Goal: Information Seeking & Learning: Learn about a topic

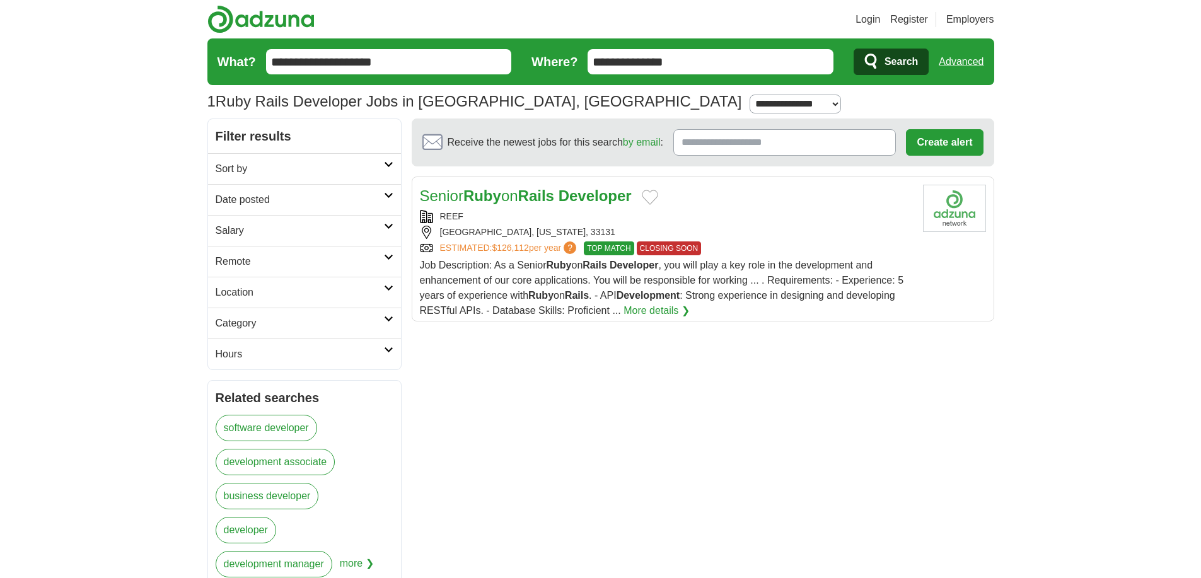
click at [484, 202] on strong "Ruby" at bounding box center [482, 195] width 38 height 17
click at [484, 253] on link "ESTIMATED: $126,112 per year ?" at bounding box center [509, 248] width 139 height 14
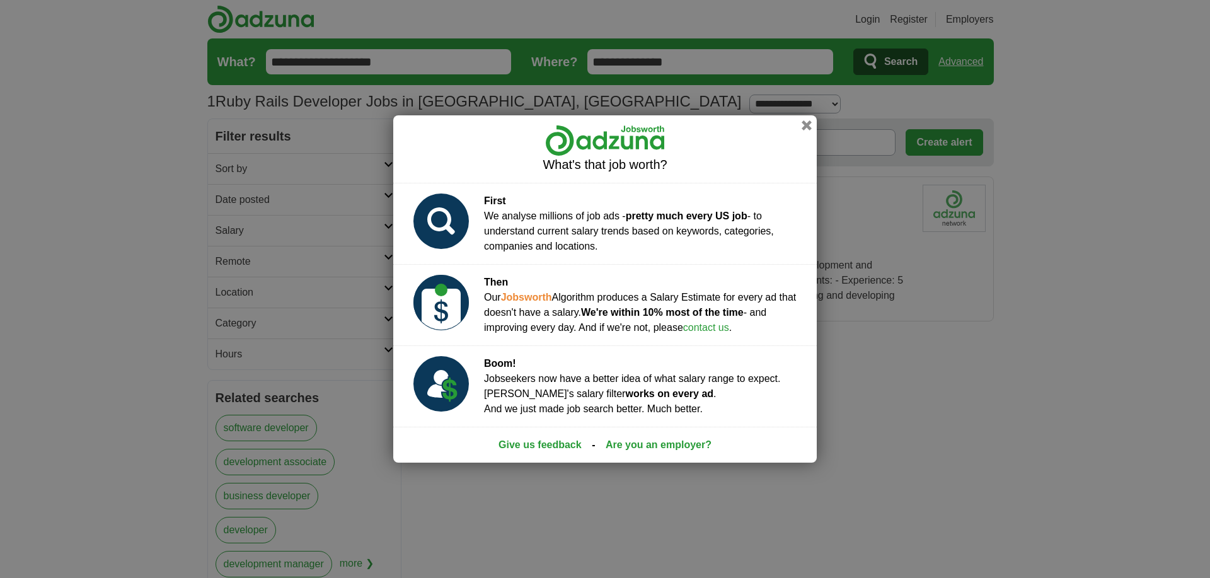
click at [941, 161] on div "What's that job worth? First We analyse millions of job ads - pretty much every…" at bounding box center [605, 289] width 1210 height 578
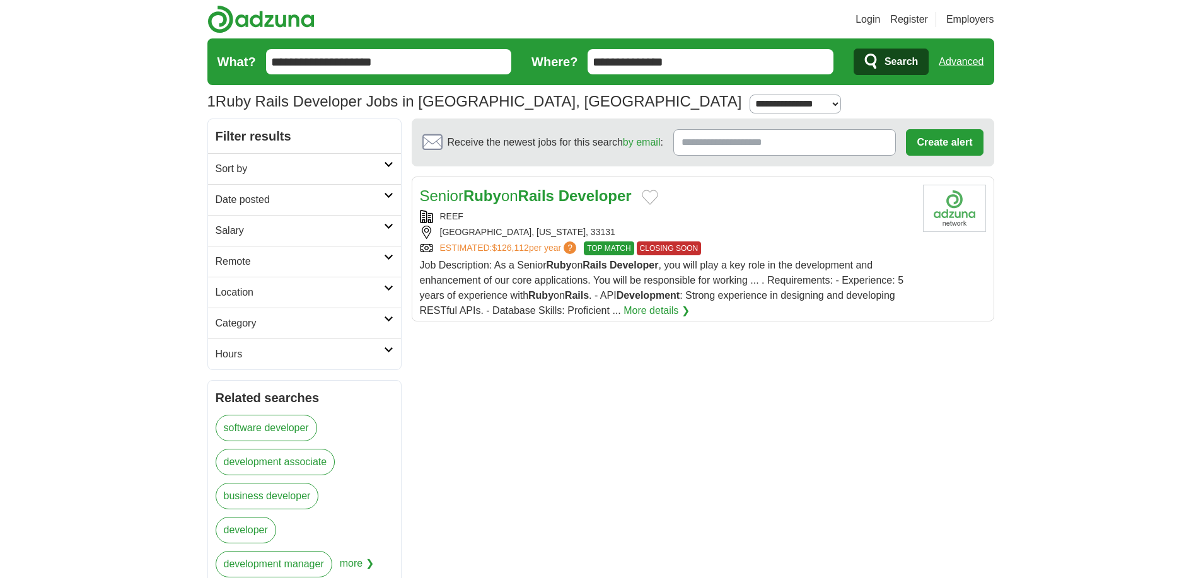
click at [583, 275] on span "Job Description: As a Senior Ruby on Rails Developer , you will play a key role…" at bounding box center [662, 288] width 484 height 56
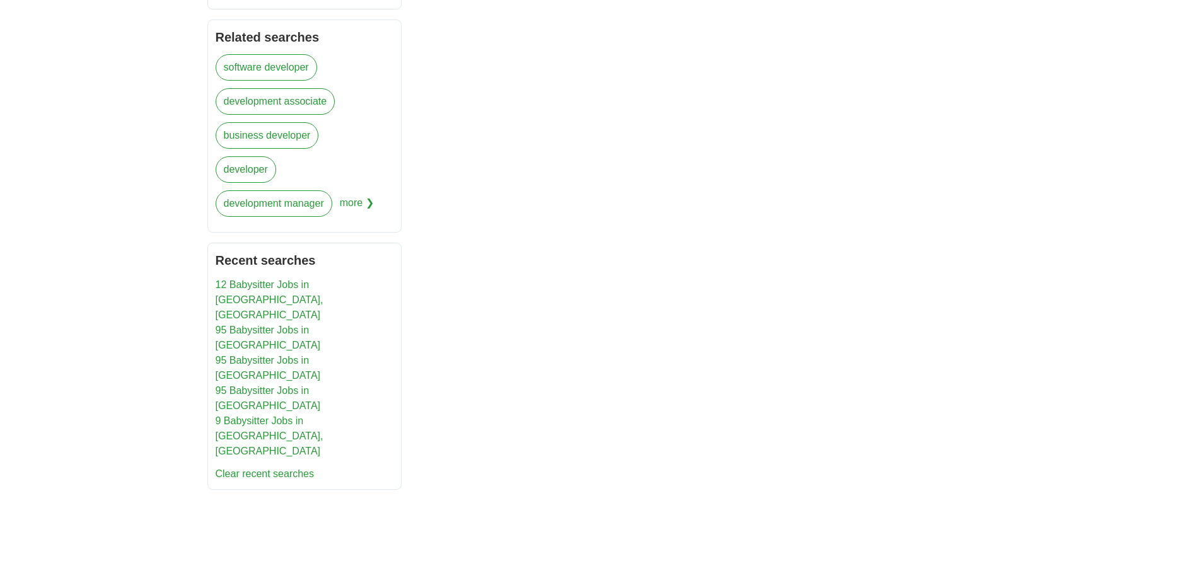
scroll to position [455, 0]
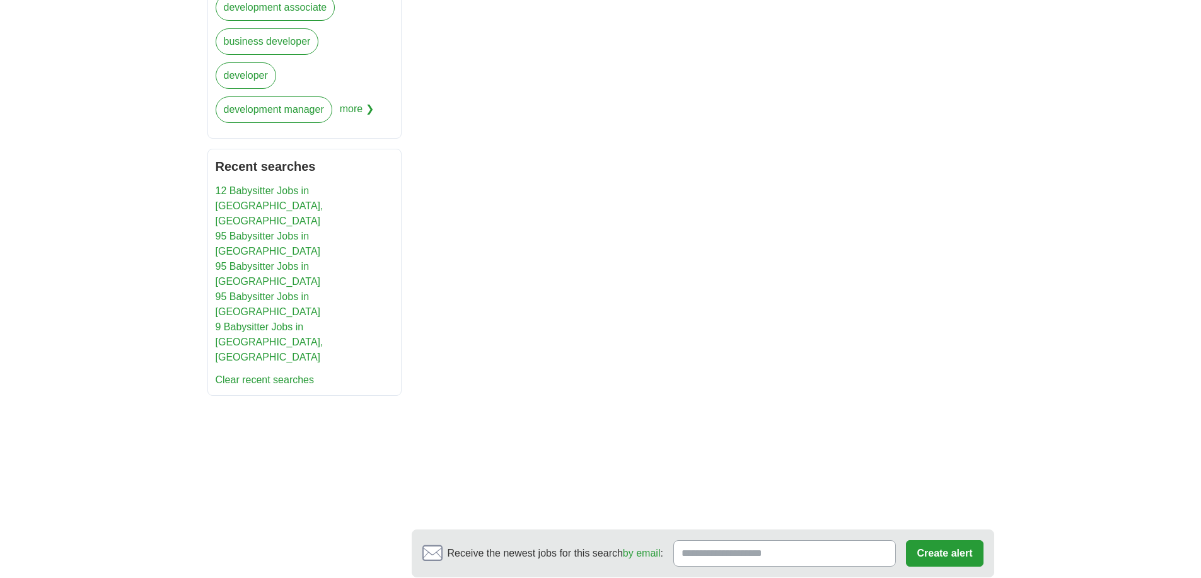
click at [272, 231] on link "95 Babysitter Jobs in [GEOGRAPHIC_DATA]" at bounding box center [268, 244] width 105 height 26
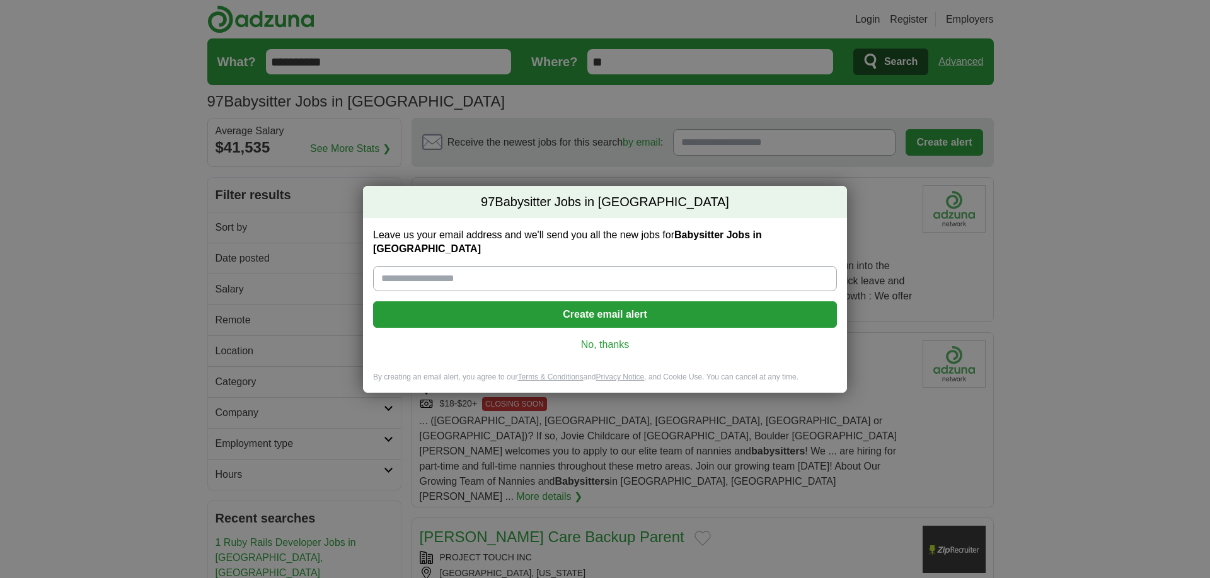
click at [951, 222] on div "97 Babysitter Jobs in [GEOGRAPHIC_DATA] Leave us your email address and we'll s…" at bounding box center [605, 289] width 1210 height 578
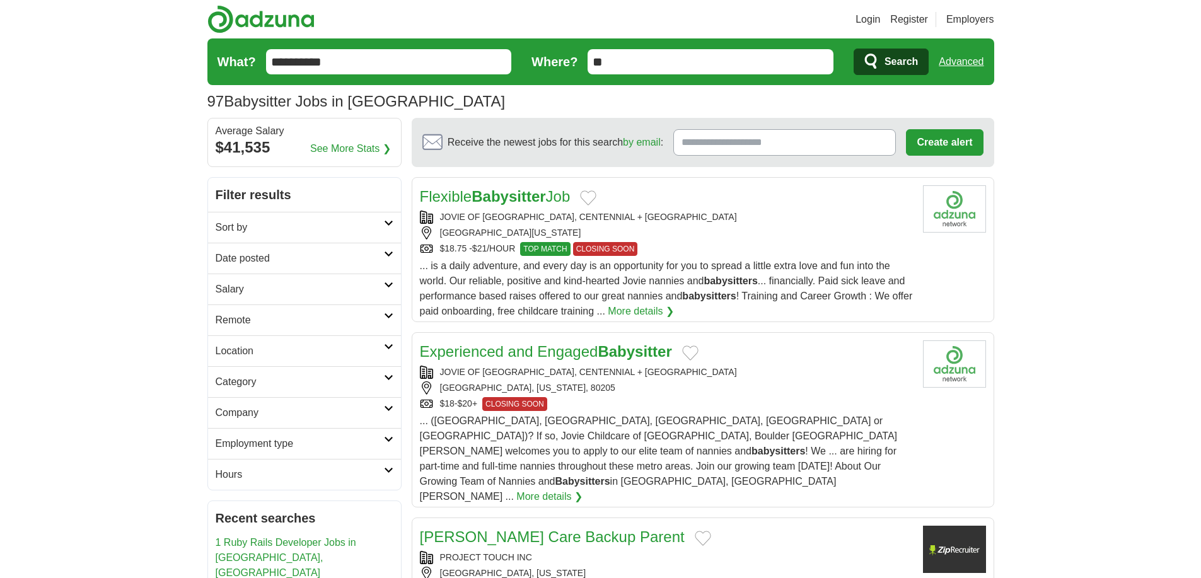
click at [825, 224] on div "JOVIE OF [GEOGRAPHIC_DATA], CENTENNIAL + [GEOGRAPHIC_DATA] [GEOGRAPHIC_DATA], […" at bounding box center [666, 233] width 493 height 45
click at [744, 378] on div "JOVIE OF [GEOGRAPHIC_DATA], CENTENNIAL + [GEOGRAPHIC_DATA]" at bounding box center [666, 372] width 493 height 13
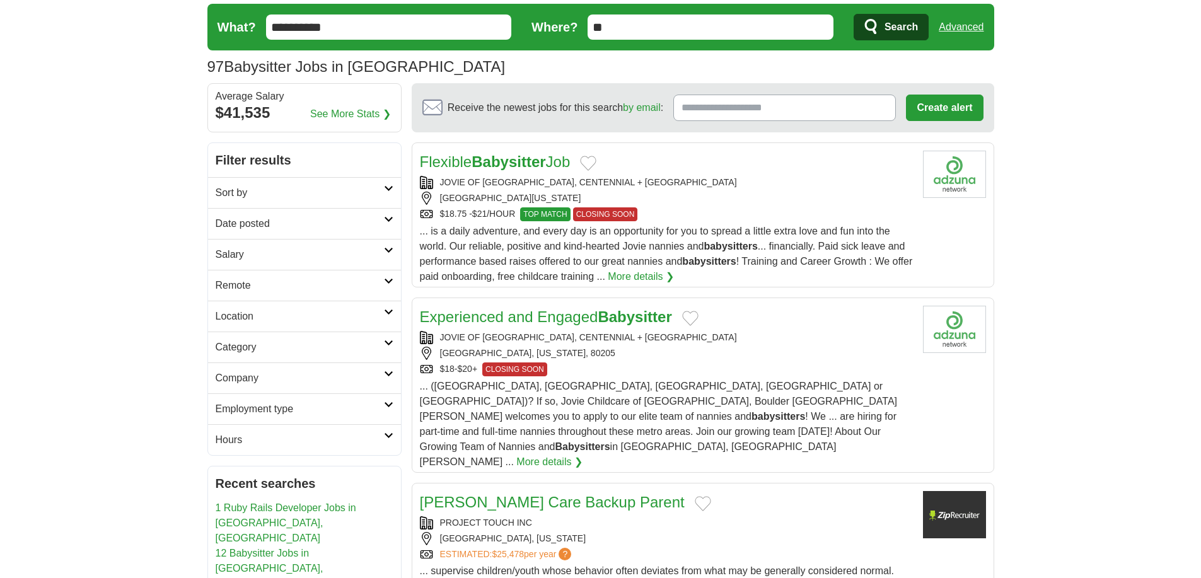
scroll to position [96, 0]
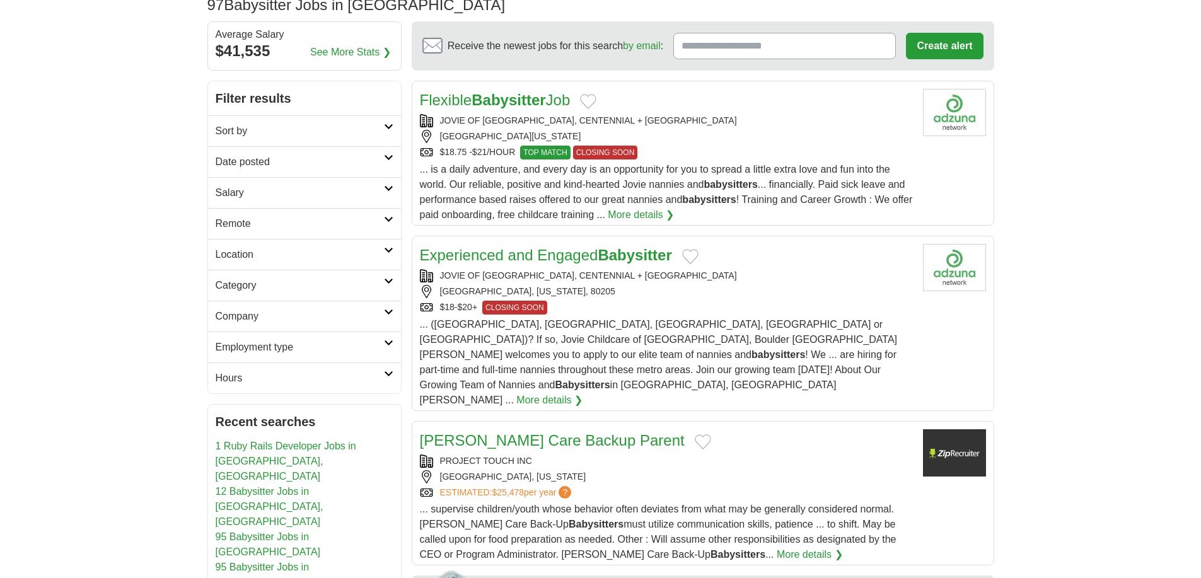
click at [730, 455] on div "PROJECT TOUCH INC [GEOGRAPHIC_DATA], [US_STATE] ESTIMATED: $25,478 per year ?" at bounding box center [666, 477] width 493 height 45
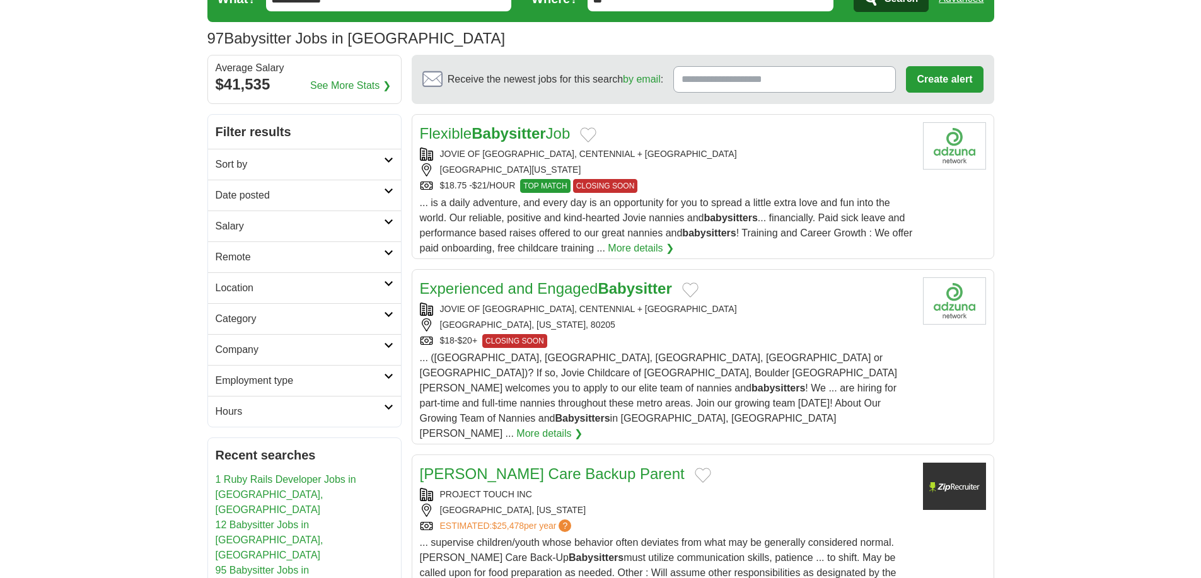
scroll to position [0, 0]
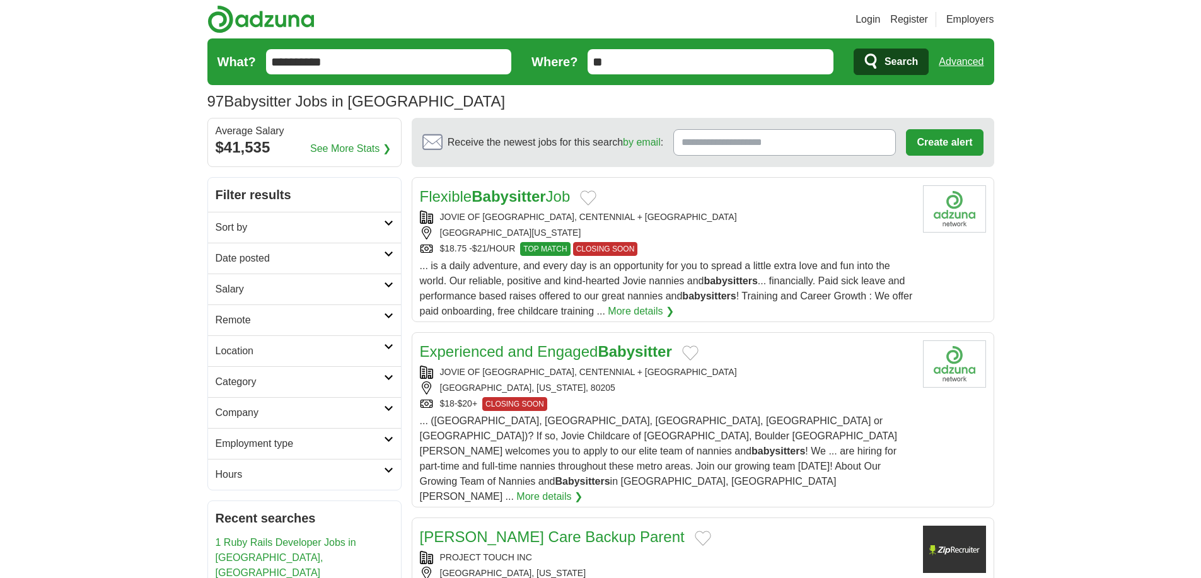
click at [319, 57] on input "**********" at bounding box center [389, 61] width 246 height 25
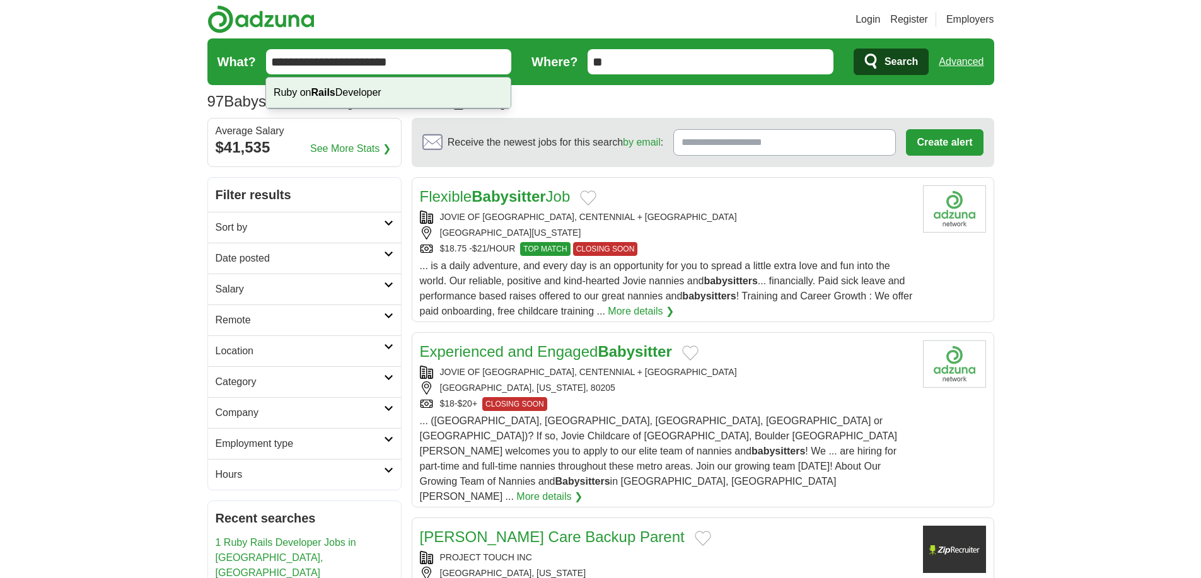
type input "**********"
click at [854, 49] on button "Search" at bounding box center [891, 62] width 75 height 26
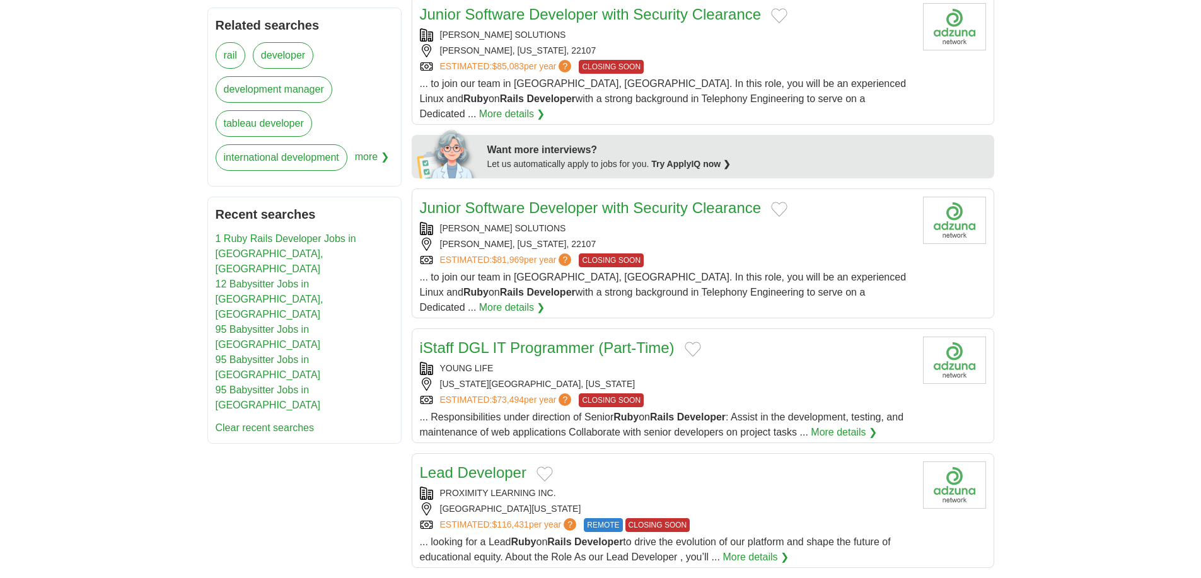
scroll to position [557, 0]
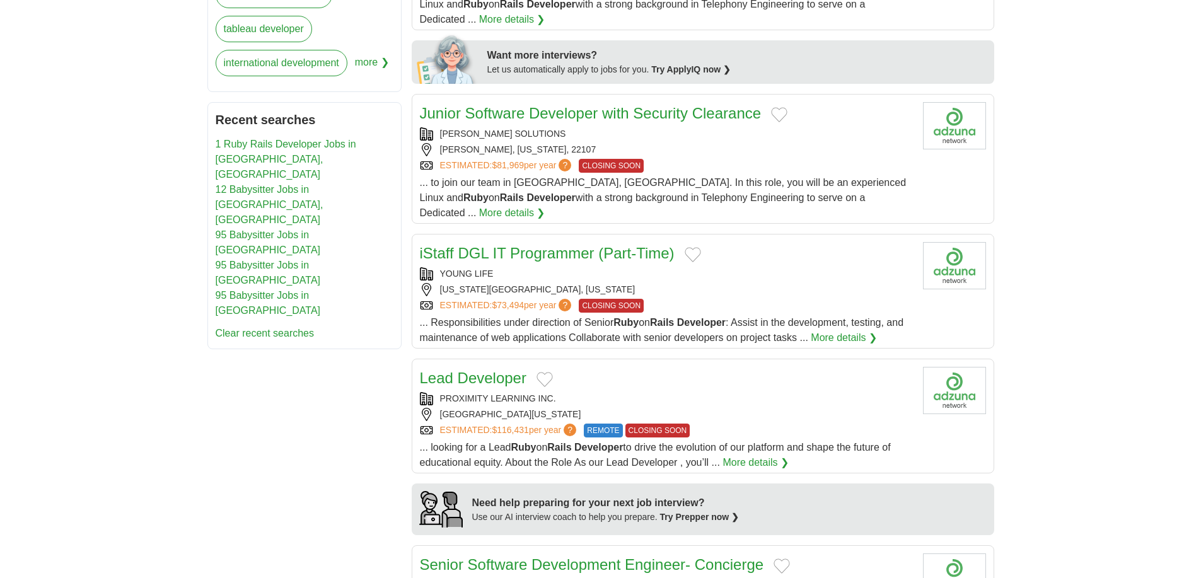
click at [751, 424] on div "ESTIMATED: $116,431 per year ? REMOTE CLOSING SOON" at bounding box center [666, 431] width 493 height 14
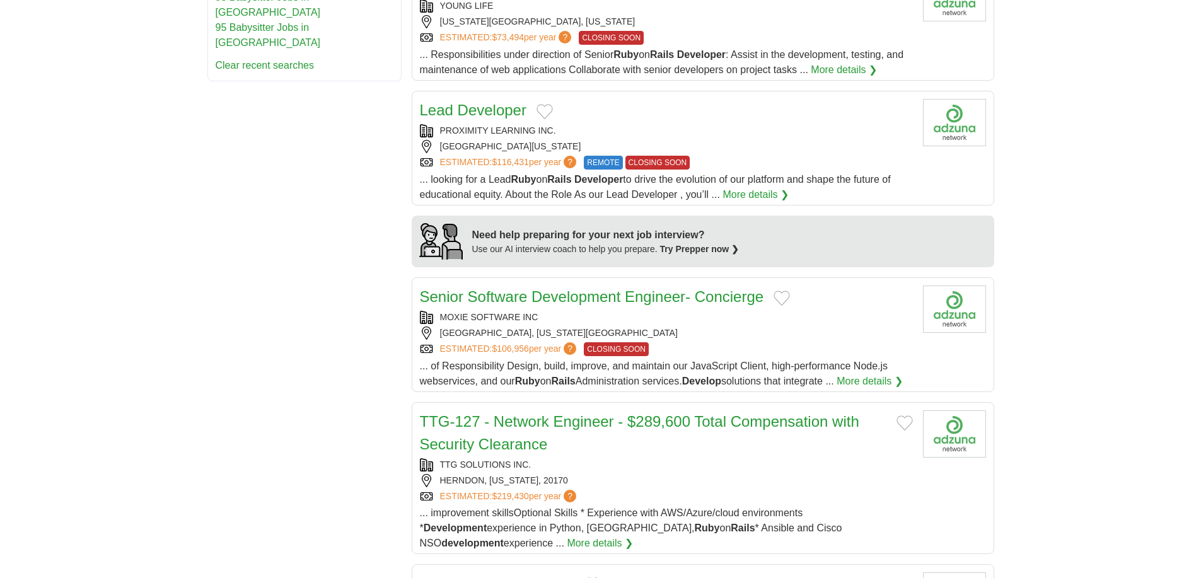
scroll to position [973, 0]
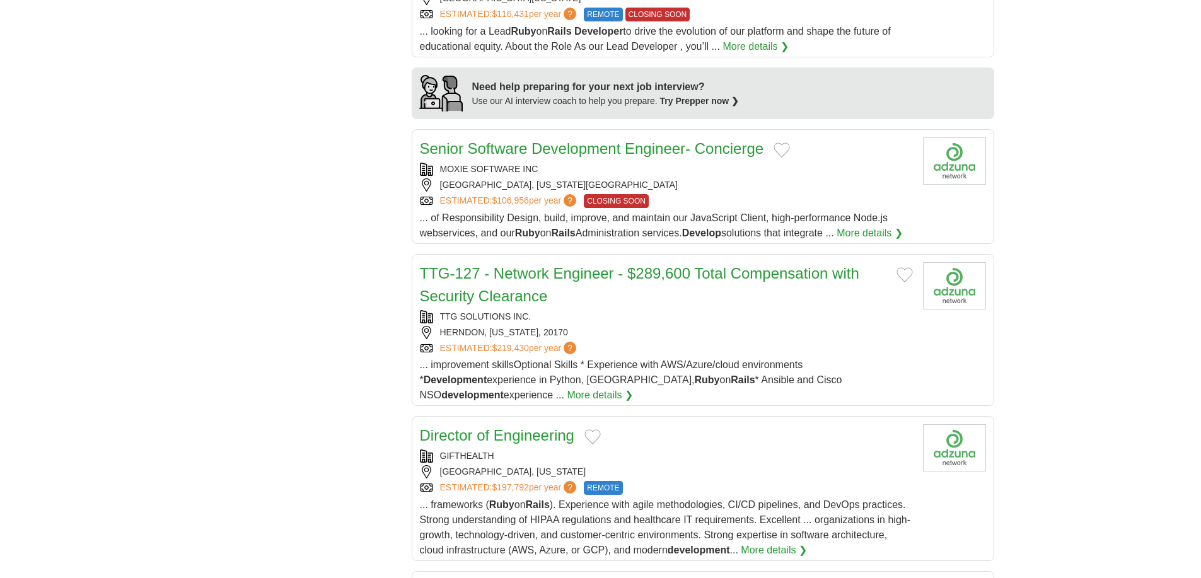
click at [771, 310] on div "TTG SOLUTIONS INC." at bounding box center [666, 316] width 493 height 13
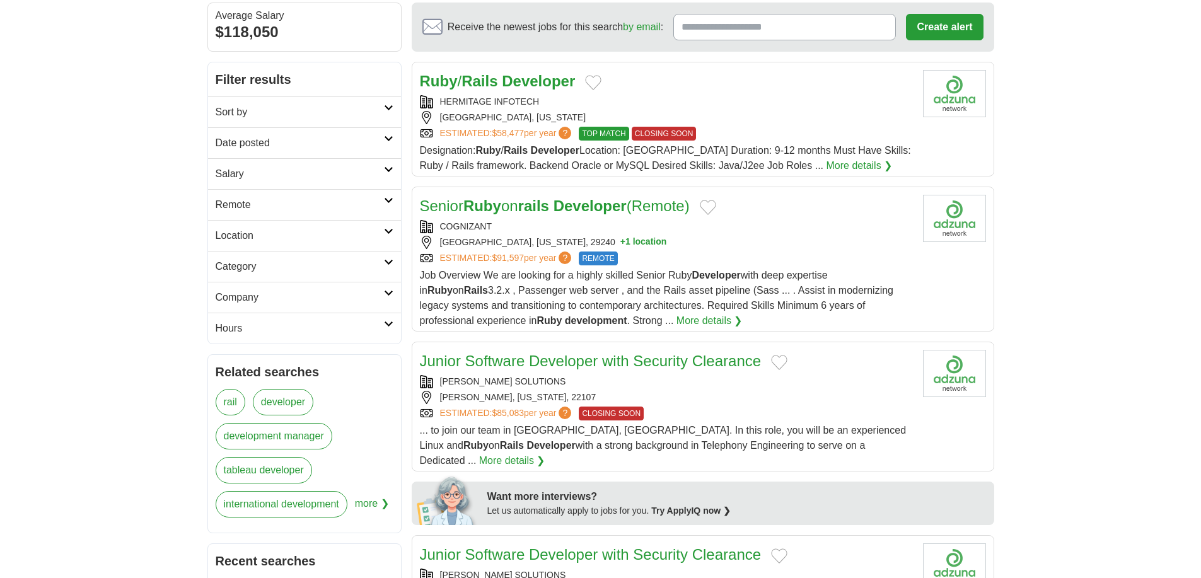
scroll to position [3, 0]
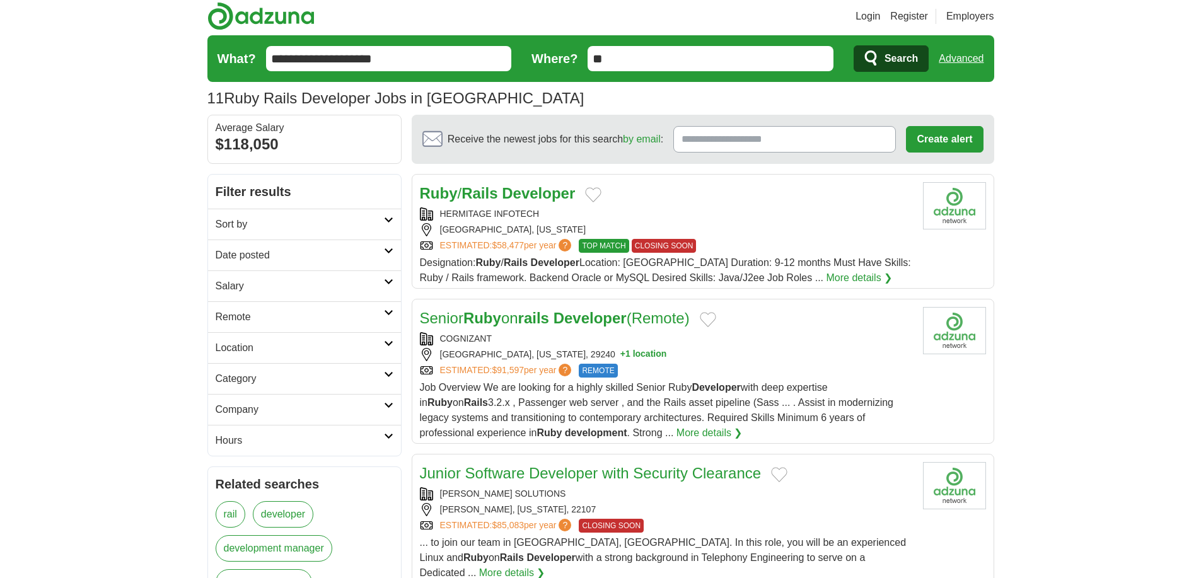
click at [536, 187] on strong "Developer" at bounding box center [538, 193] width 73 height 17
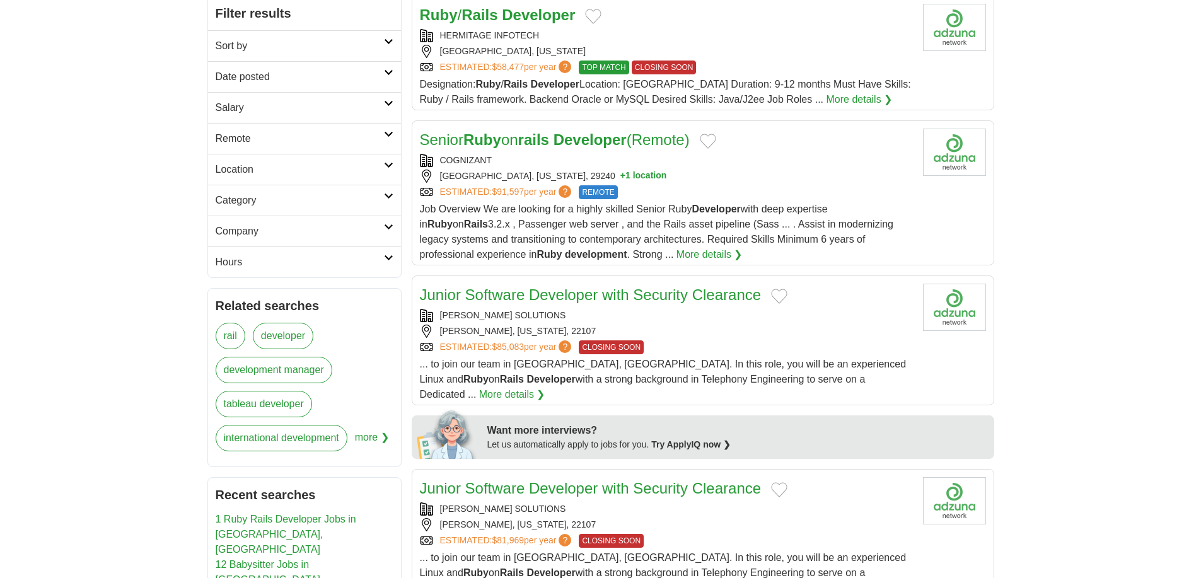
scroll to position [284, 0]
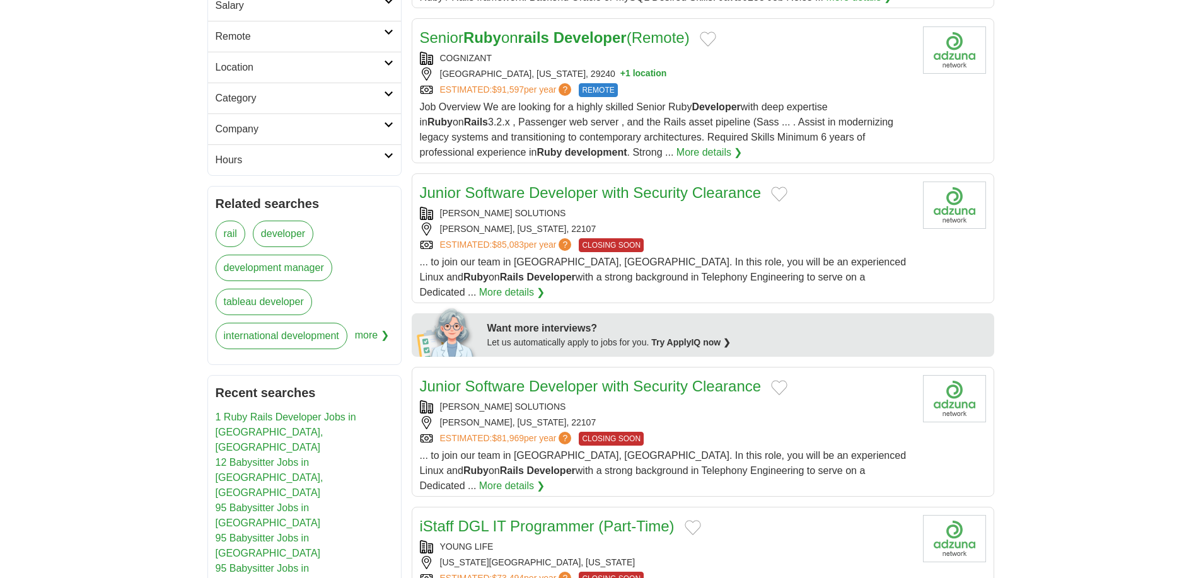
click at [719, 218] on div "REDKEY SOLUTIONS" at bounding box center [666, 213] width 493 height 13
